Goal: Navigation & Orientation: Find specific page/section

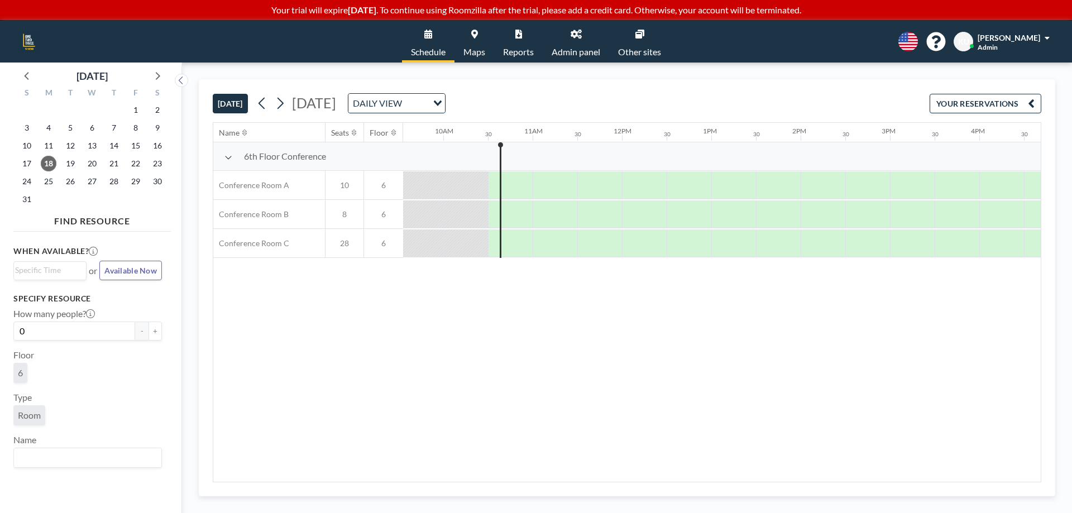
scroll to position [0, 894]
click at [481, 51] on span "Maps" at bounding box center [475, 51] width 22 height 9
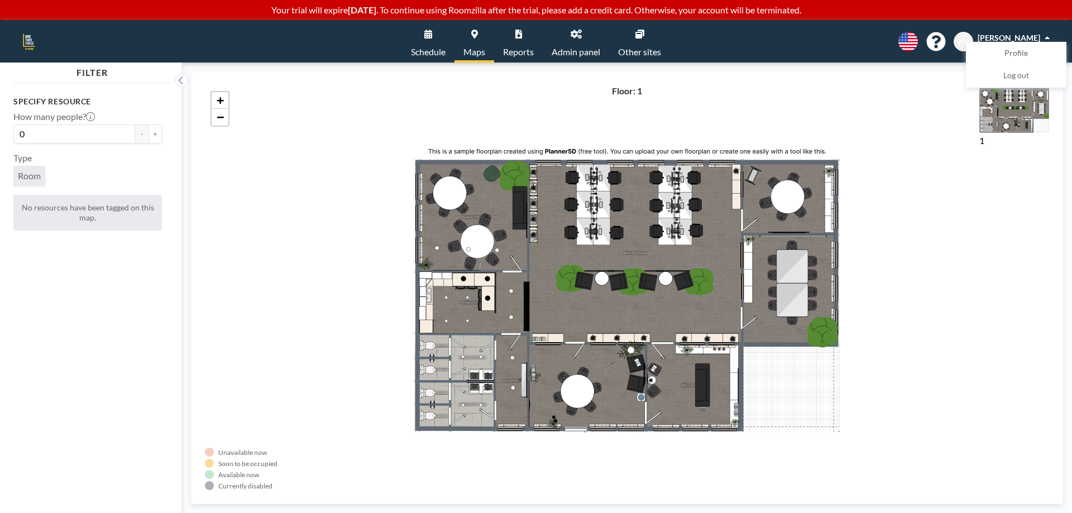
click at [419, 50] on span "Schedule" at bounding box center [428, 51] width 35 height 9
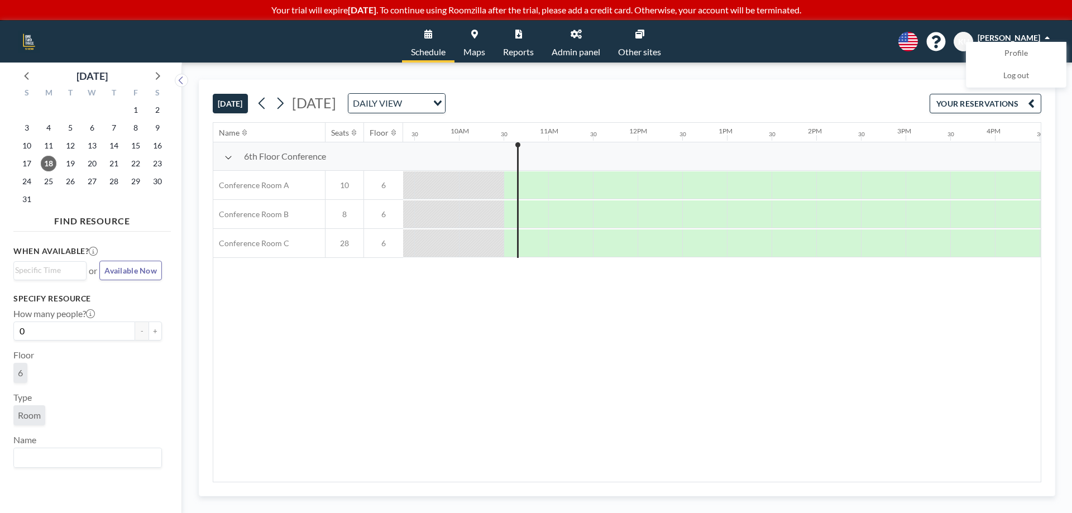
scroll to position [0, 894]
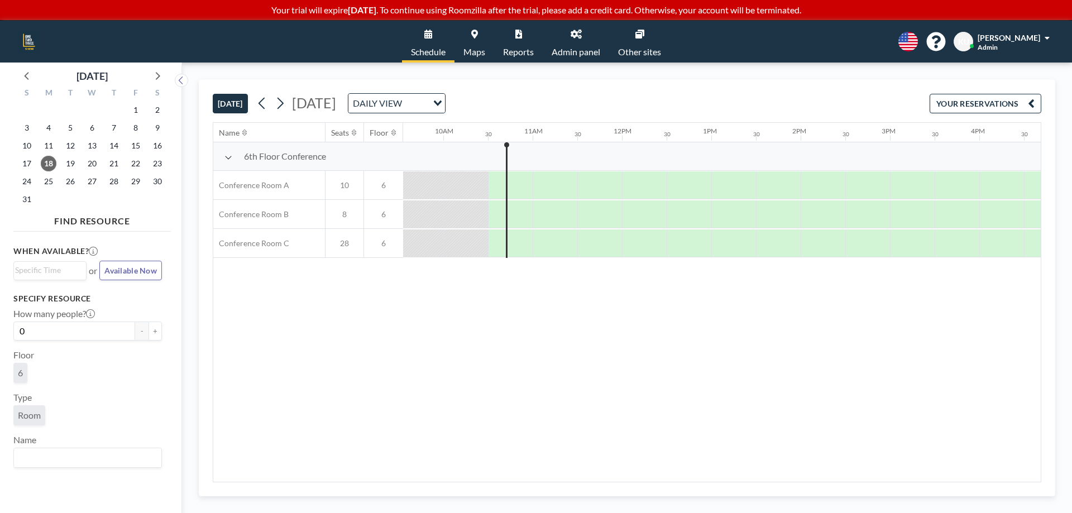
scroll to position [0, 894]
click at [968, 107] on button "YOUR RESERVATIONS" at bounding box center [986, 104] width 112 height 20
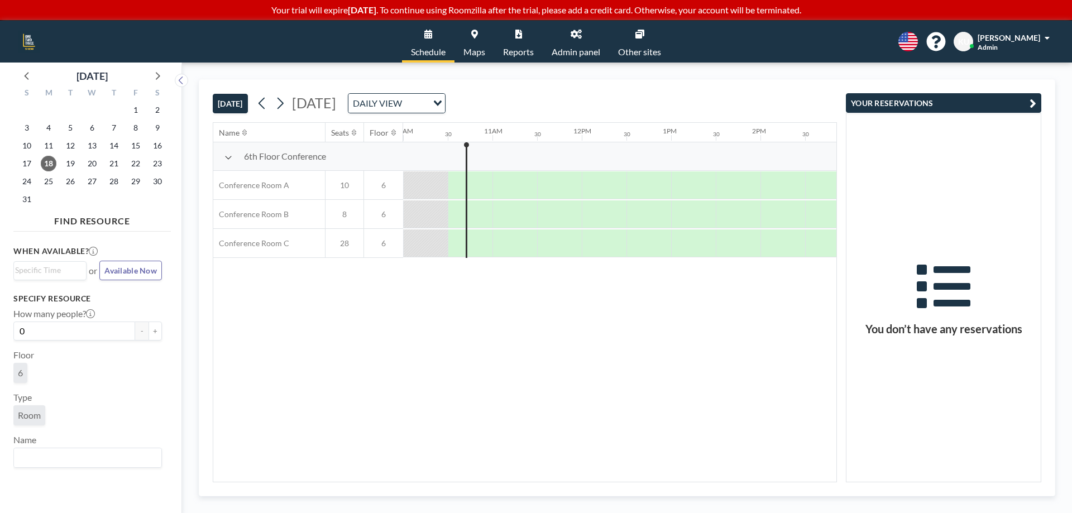
click at [795, 87] on div "TODAY Monday, August 18, 2025 DAILY VIEW Loading..." at bounding box center [525, 101] width 624 height 42
drag, startPoint x: 1022, startPoint y: 102, endPoint x: 840, endPoint y: 144, distance: 186.8
click at [1021, 102] on button "YOUR RESERVATIONS" at bounding box center [943, 103] width 195 height 20
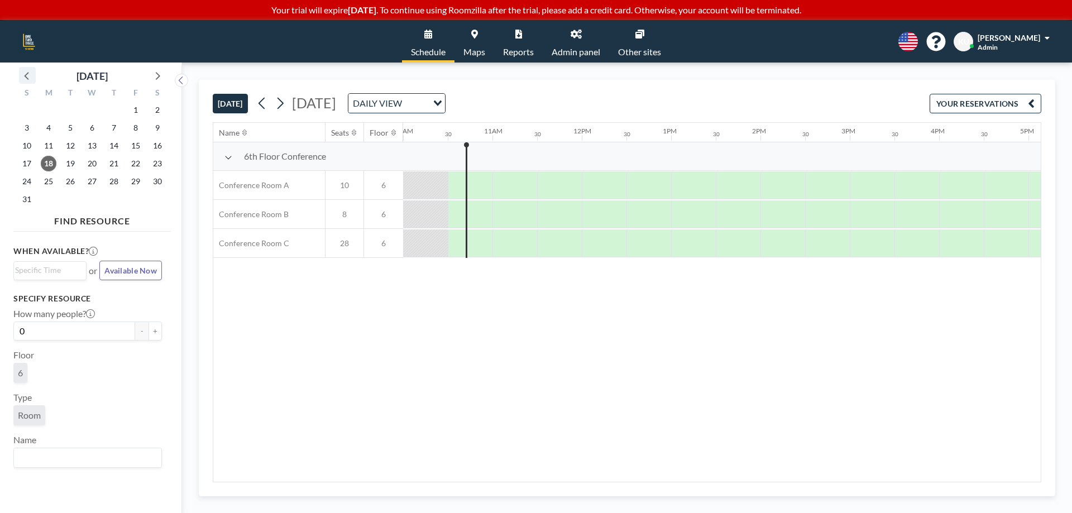
click at [25, 72] on icon at bounding box center [27, 75] width 15 height 15
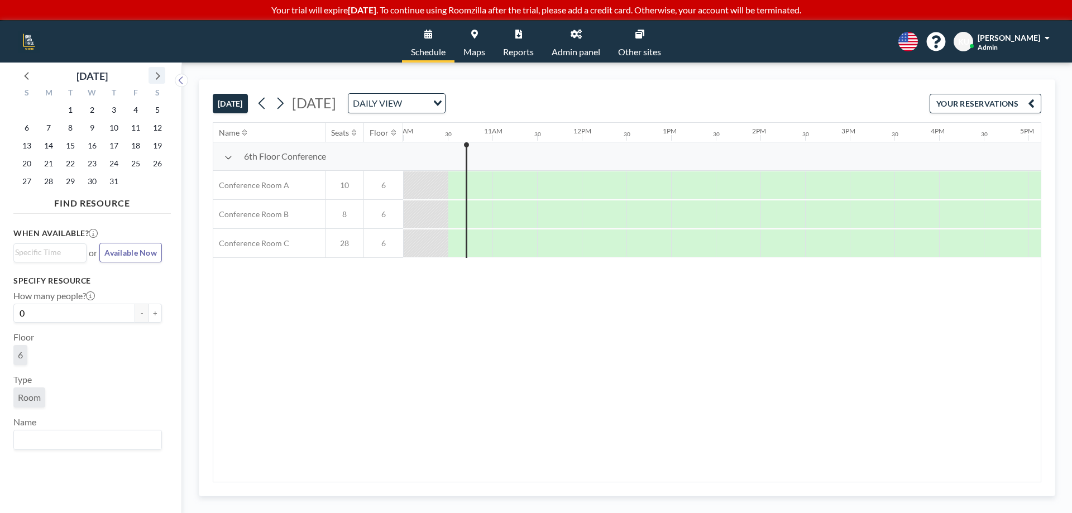
click at [160, 72] on icon at bounding box center [157, 75] width 15 height 15
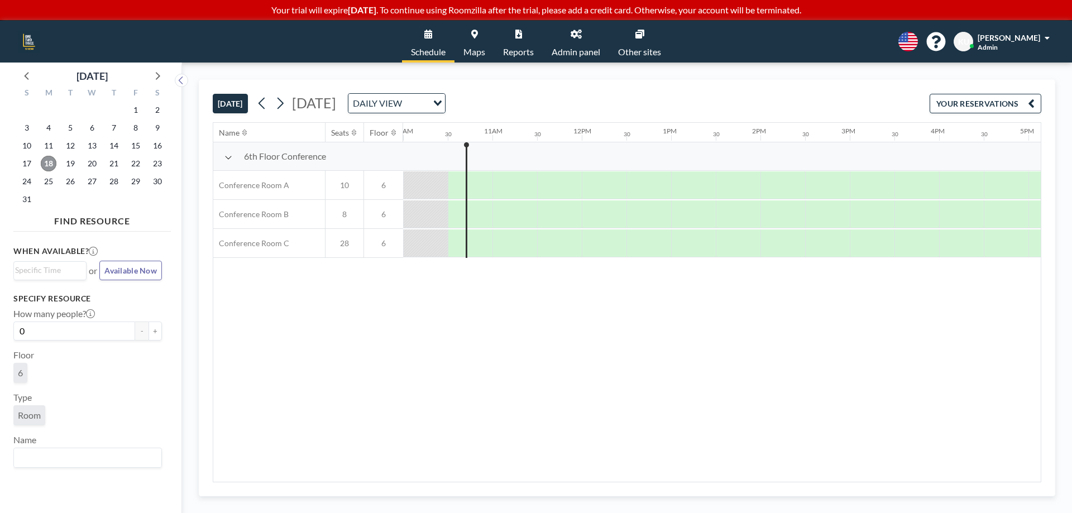
click at [46, 163] on span "18" at bounding box center [49, 164] width 16 height 16
click at [1035, 41] on span "[PERSON_NAME]" at bounding box center [1009, 37] width 63 height 9
click at [1025, 56] on span "Profile" at bounding box center [1016, 53] width 23 height 11
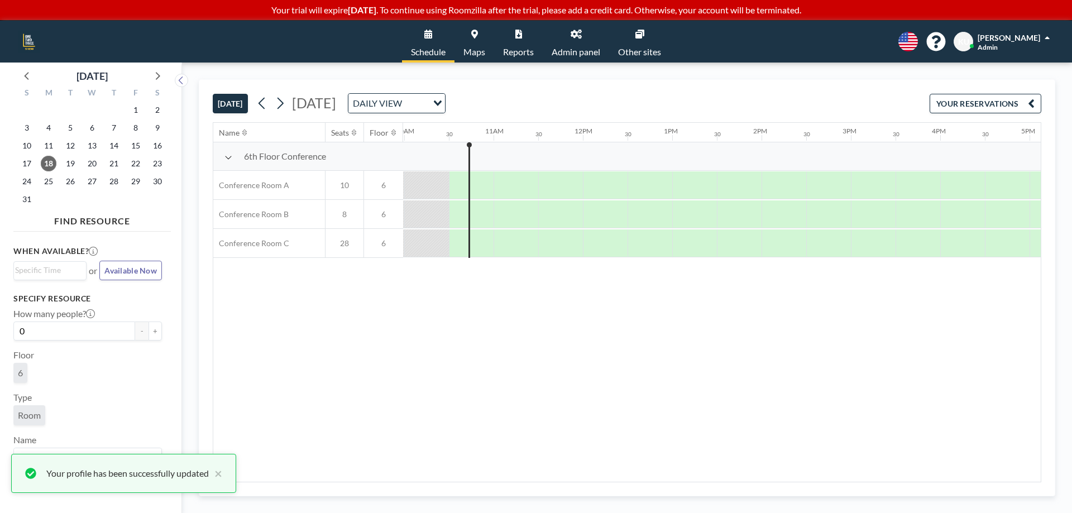
click at [32, 42] on img at bounding box center [29, 42] width 22 height 22
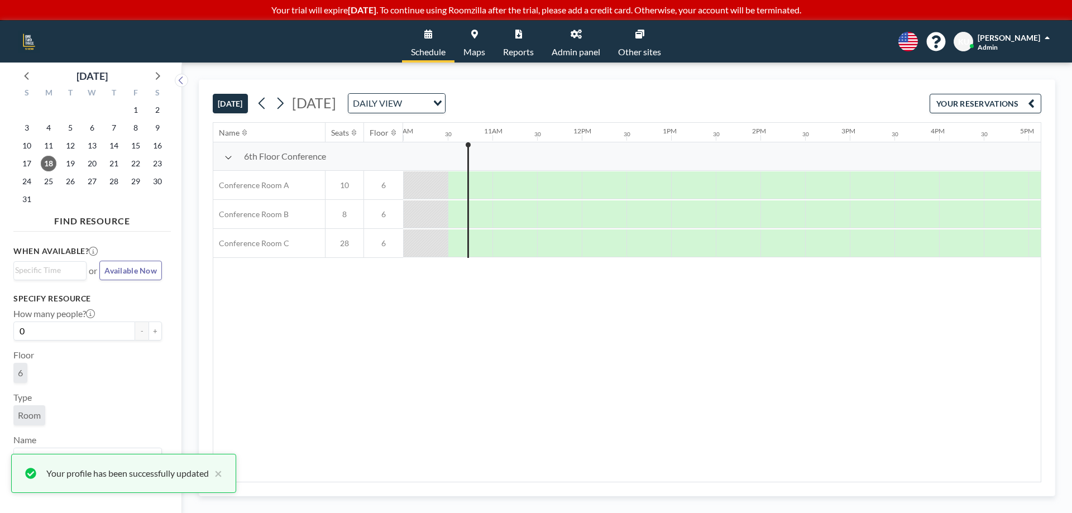
click at [461, 52] on link "Maps" at bounding box center [475, 42] width 40 height 42
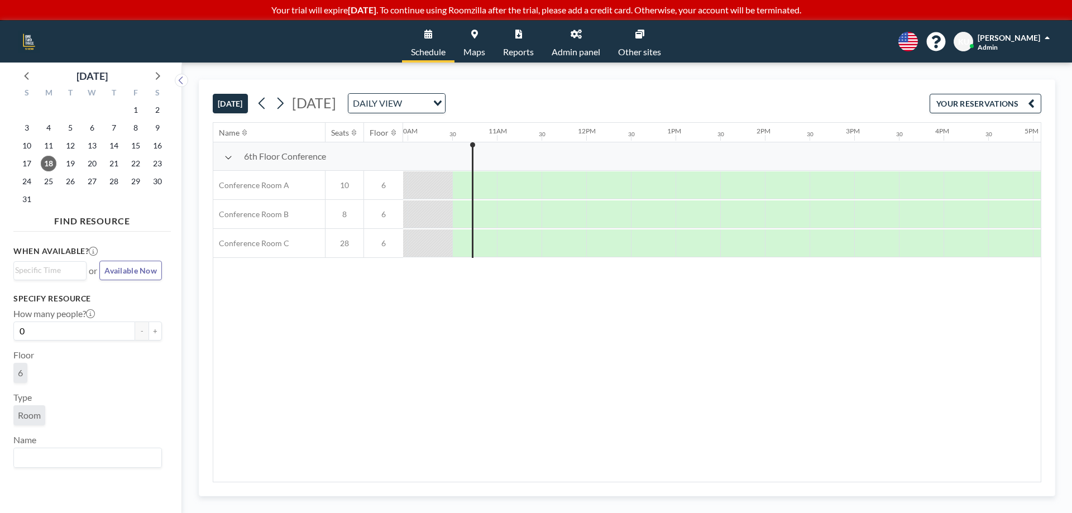
scroll to position [0, 894]
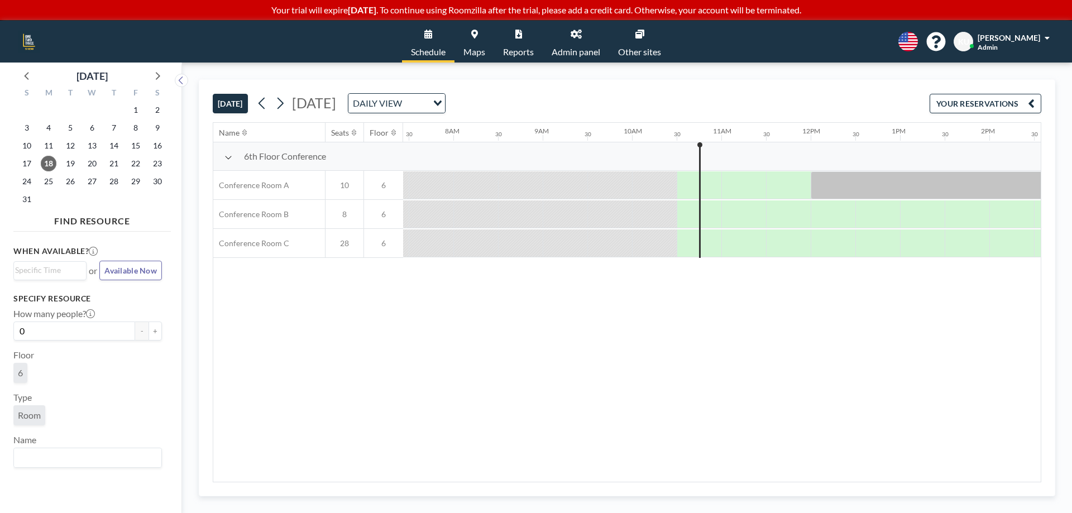
scroll to position [0, 894]
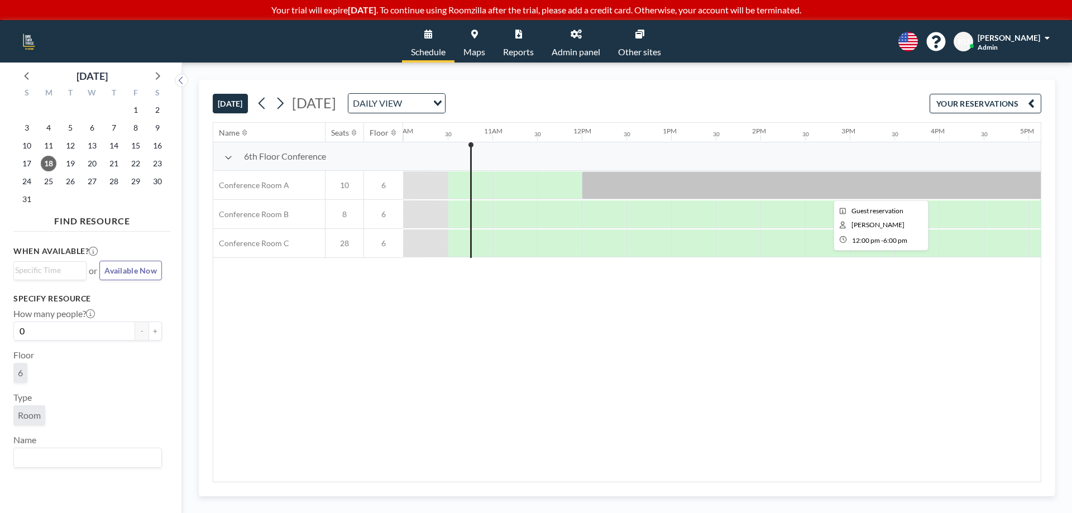
click at [679, 182] on div at bounding box center [850, 185] width 536 height 28
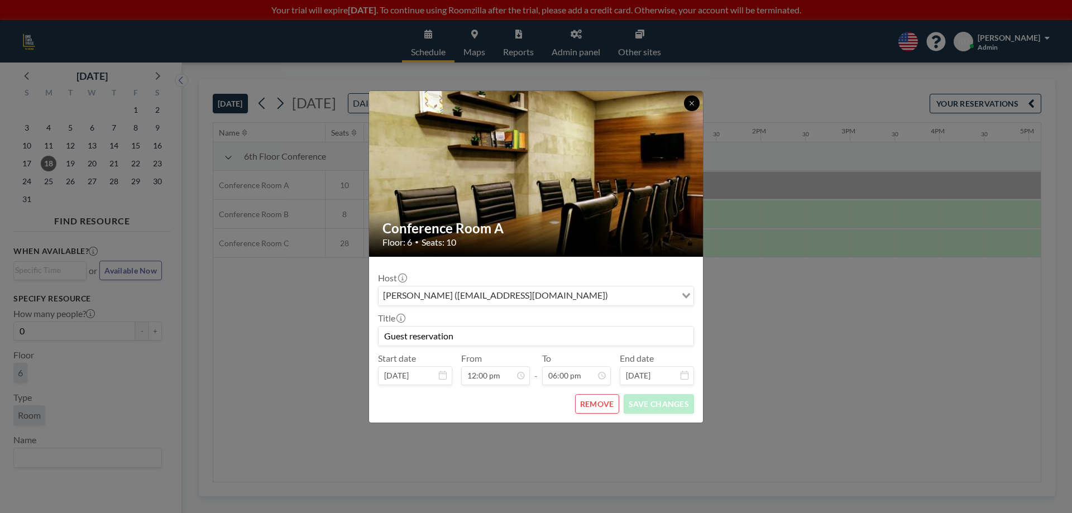
click at [693, 103] on icon at bounding box center [692, 103] width 7 height 7
